Goal: Task Accomplishment & Management: Manage account settings

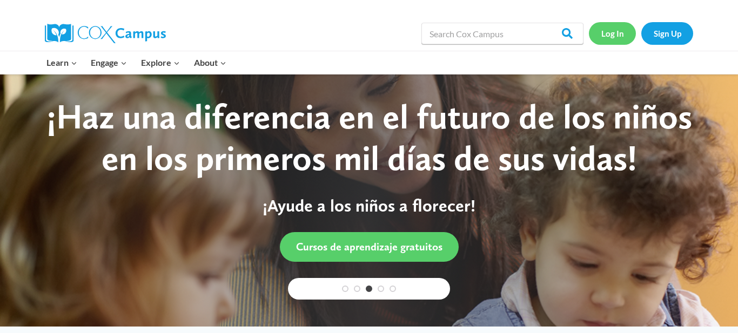
click at [613, 36] on link "Log In" at bounding box center [612, 33] width 47 height 22
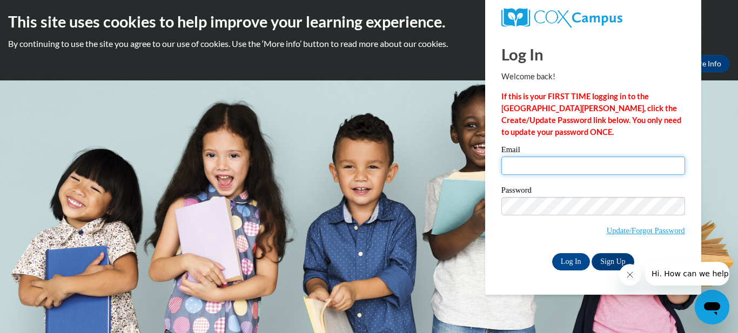
click at [577, 164] on input "Email" at bounding box center [594, 166] width 184 height 18
type input "[EMAIL_ADDRESS][DOMAIN_NAME]"
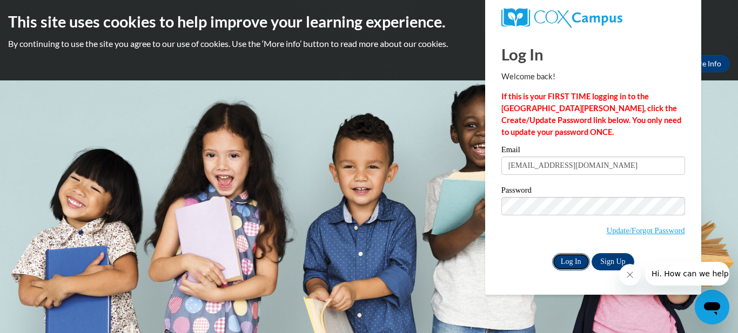
click at [576, 263] on input "Log In" at bounding box center [571, 261] width 38 height 17
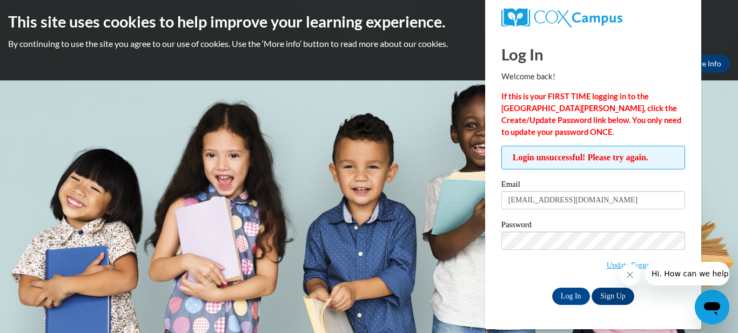
click at [631, 280] on button "Close message from company" at bounding box center [630, 275] width 22 height 22
click at [427, 201] on body "This site uses cookies to help improve your learning experience. By continuing …" at bounding box center [369, 166] width 738 height 333
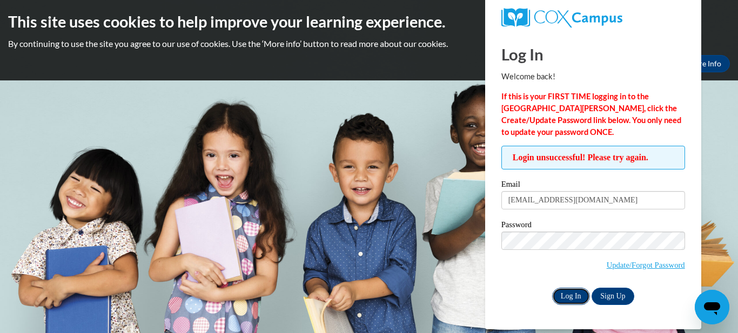
click at [574, 297] on input "Log In" at bounding box center [571, 296] width 38 height 17
click at [428, 191] on body "This site uses cookies to help improve your learning experience. By continuing …" at bounding box center [369, 166] width 738 height 333
